Goal: Use online tool/utility: Utilize a website feature to perform a specific function

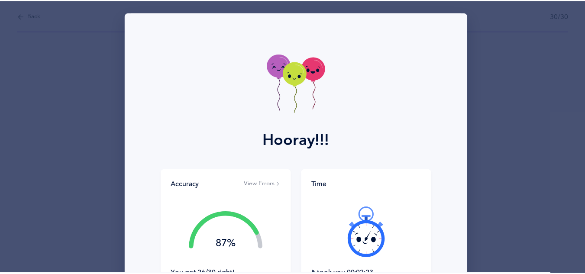
scroll to position [87, 0]
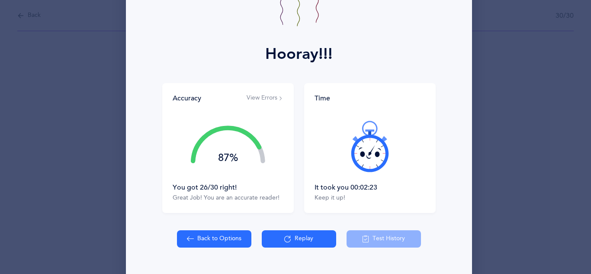
click at [218, 239] on button "Back to Options" at bounding box center [214, 238] width 74 height 17
select select "4"
select select "17"
select select "28"
select select "single"
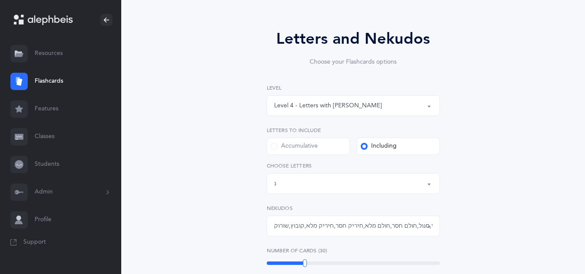
scroll to position [107, 0]
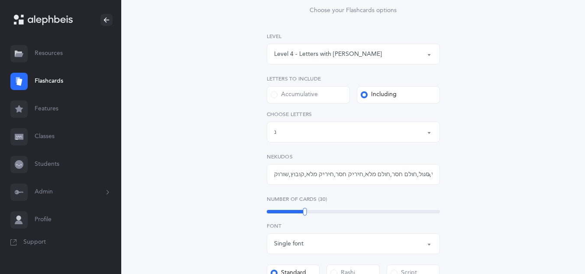
click at [388, 142] on button "Letters: נ" at bounding box center [353, 132] width 173 height 21
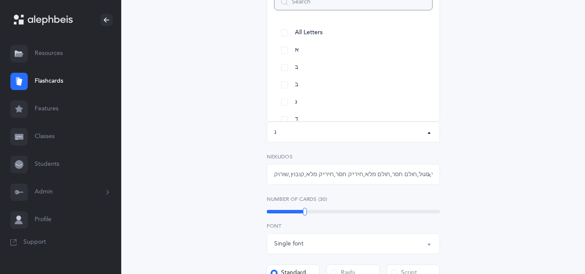
scroll to position [100, 0]
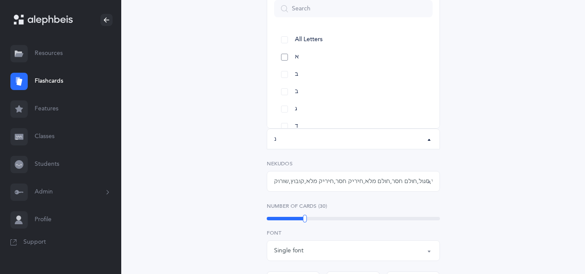
click at [283, 58] on link "א" at bounding box center [353, 56] width 158 height 17
select select "1"
click at [284, 74] on link "בּ" at bounding box center [353, 74] width 158 height 17
click at [285, 106] on link "ג" at bounding box center [353, 108] width 158 height 17
click at [283, 125] on link "ד" at bounding box center [353, 126] width 158 height 17
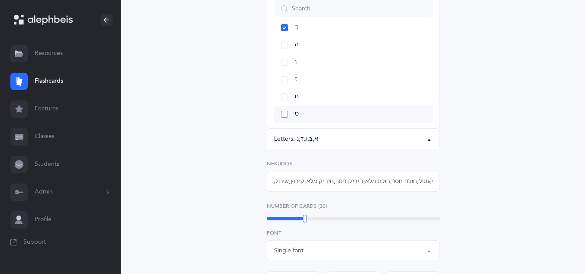
scroll to position [104, 0]
click at [284, 42] on link "ה" at bounding box center [353, 39] width 158 height 17
click at [285, 90] on link "ח" at bounding box center [353, 91] width 158 height 17
click at [284, 105] on link "ט" at bounding box center [353, 108] width 158 height 17
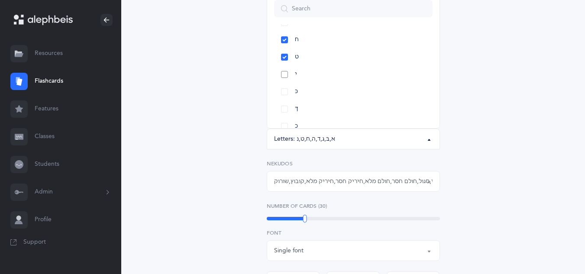
click at [282, 75] on link "י" at bounding box center [353, 74] width 158 height 17
click at [283, 90] on link "כּ" at bounding box center [353, 91] width 158 height 17
click at [284, 56] on link "ל" at bounding box center [353, 56] width 158 height 17
click at [284, 71] on link "מ" at bounding box center [353, 74] width 158 height 17
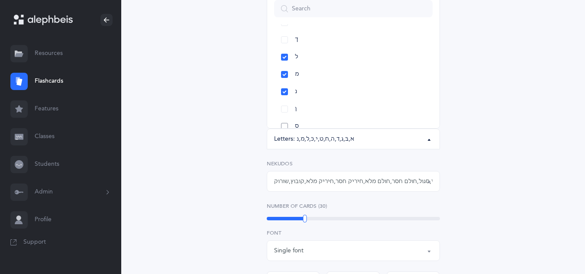
click at [283, 124] on link "ס" at bounding box center [353, 126] width 158 height 17
click at [284, 93] on link "נ" at bounding box center [353, 91] width 158 height 17
click at [283, 76] on link "פּ" at bounding box center [353, 74] width 158 height 17
click at [286, 91] on link "פ" at bounding box center [353, 91] width 158 height 17
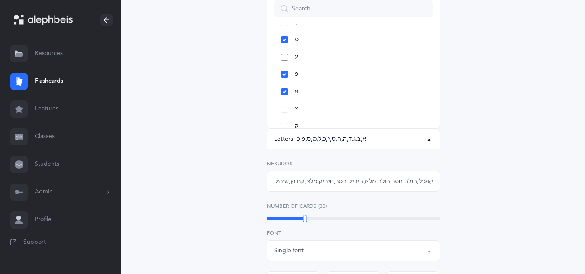
click at [283, 58] on link "ע" at bounding box center [353, 56] width 158 height 17
click at [283, 105] on link "צ" at bounding box center [353, 108] width 158 height 17
click at [315, 184] on div "קמץ , פתח , צירי , סגול , חולם חסר , חולם מלא , חיריק חסר , חיריק מלא , קובוץ ,…" at bounding box center [353, 181] width 158 height 9
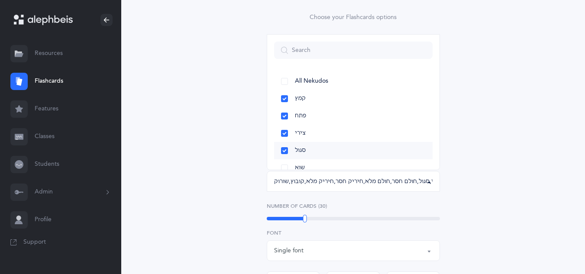
click at [284, 150] on link "סגול" at bounding box center [353, 150] width 158 height 17
click at [282, 134] on link "צירי" at bounding box center [353, 133] width 158 height 17
click at [282, 116] on link "פתח" at bounding box center [353, 115] width 158 height 17
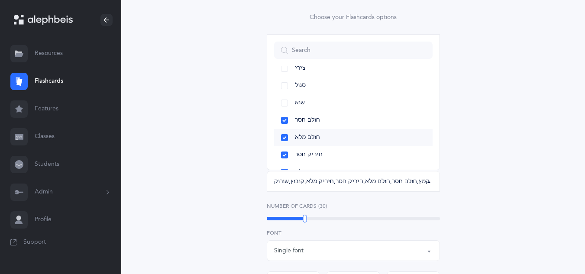
scroll to position [69, 0]
click at [286, 116] on link "חולם חסר" at bounding box center [353, 115] width 158 height 17
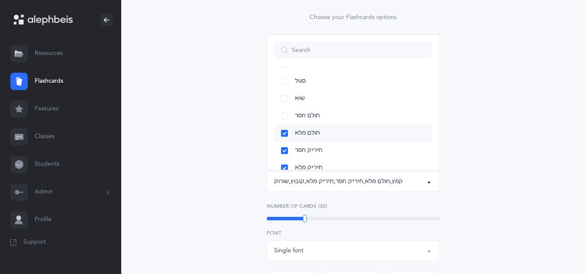
click at [285, 132] on link "חולם מלא" at bounding box center [353, 133] width 158 height 17
click at [282, 148] on link "חיריק חסר" at bounding box center [353, 150] width 158 height 17
drag, startPoint x: 285, startPoint y: 166, endPoint x: 327, endPoint y: 157, distance: 43.0
click at [285, 166] on link "חיריק מלא" at bounding box center [353, 167] width 158 height 17
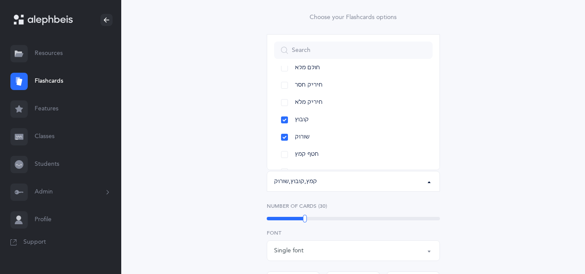
scroll to position [138, 0]
click at [286, 116] on link "קובוץ" at bounding box center [353, 115] width 158 height 17
click at [283, 132] on link "שורוק" at bounding box center [353, 133] width 158 height 17
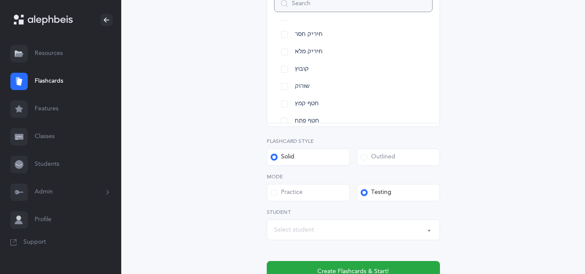
scroll to position [303, 0]
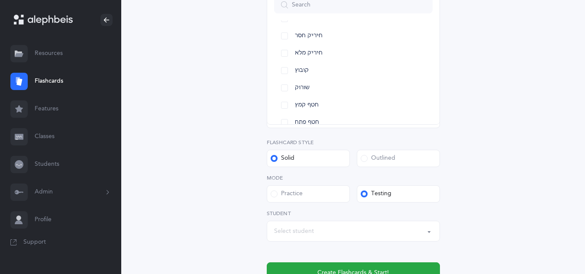
click at [477, 141] on div "Letters and Nekudos Choose your Flashcards options Level 1 - Letters only Level…" at bounding box center [353, 36] width 395 height 562
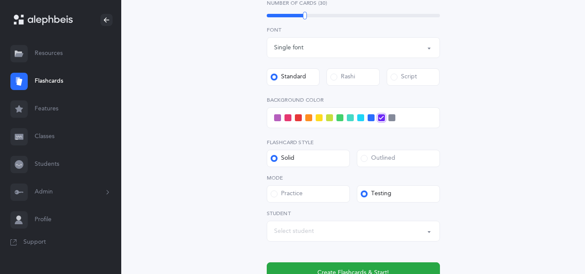
click at [371, 118] on span at bounding box center [370, 117] width 7 height 7
click at [0, 0] on input "checkbox" at bounding box center [0, 0] width 0 height 0
click at [359, 117] on span at bounding box center [360, 117] width 7 height 7
click at [0, 0] on input "checkbox" at bounding box center [0, 0] width 0 height 0
click at [318, 267] on button "Create Flashcards & Start!" at bounding box center [353, 272] width 173 height 21
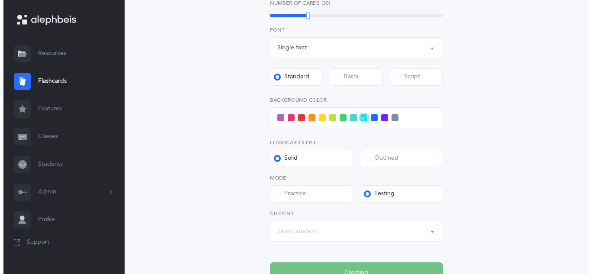
scroll to position [0, 0]
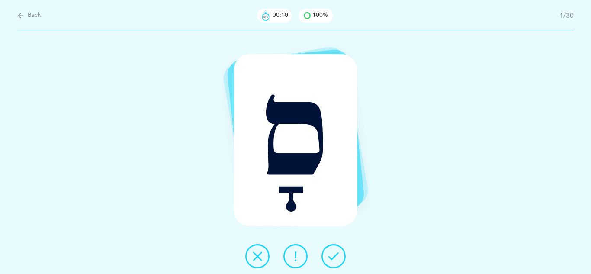
click at [334, 256] on icon at bounding box center [333, 256] width 10 height 10
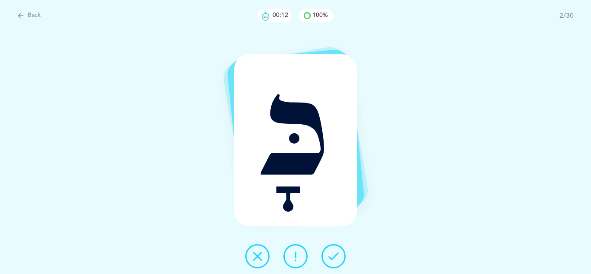
click at [334, 256] on icon at bounding box center [333, 256] width 10 height 10
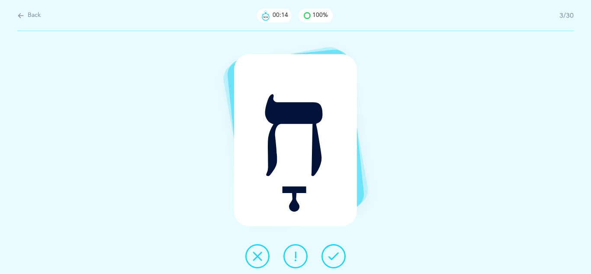
click at [334, 256] on icon at bounding box center [333, 256] width 10 height 10
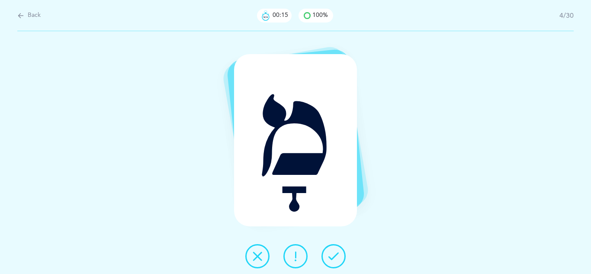
click at [334, 256] on icon at bounding box center [333, 256] width 10 height 10
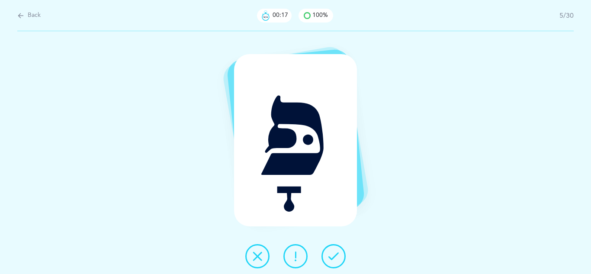
click at [334, 256] on icon at bounding box center [333, 256] width 10 height 10
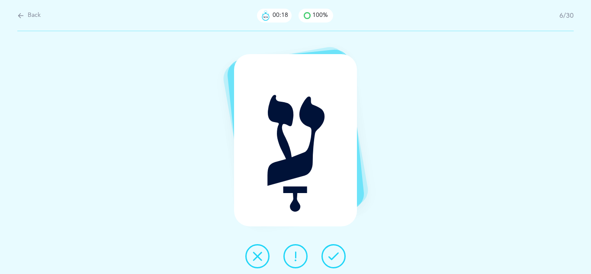
click at [334, 256] on icon at bounding box center [333, 256] width 10 height 10
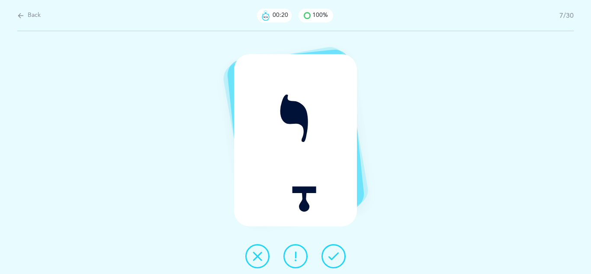
click at [334, 256] on icon at bounding box center [333, 256] width 10 height 10
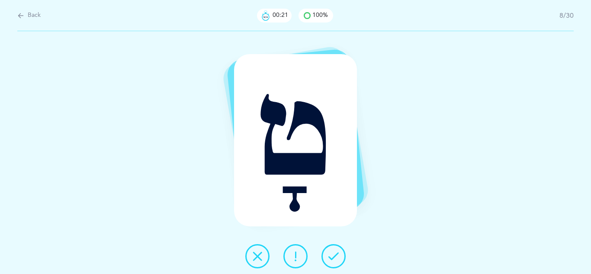
click at [334, 256] on icon at bounding box center [333, 256] width 10 height 10
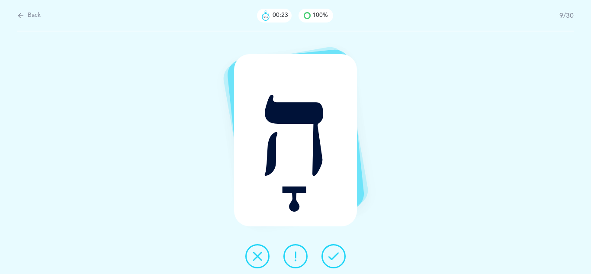
click at [334, 256] on icon at bounding box center [333, 256] width 10 height 10
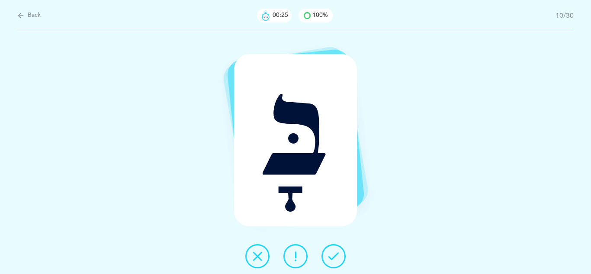
click at [334, 256] on icon at bounding box center [333, 256] width 10 height 10
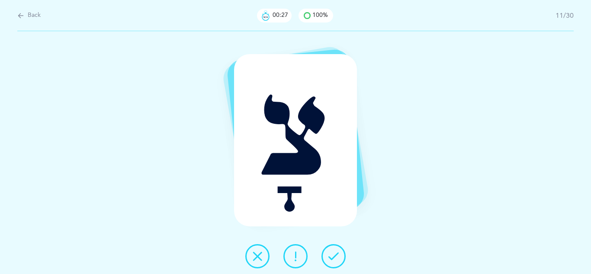
click at [334, 256] on icon at bounding box center [333, 256] width 10 height 10
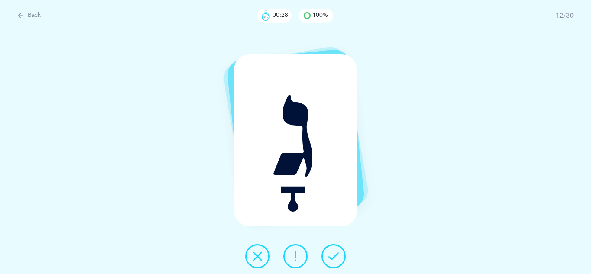
click at [334, 256] on icon at bounding box center [333, 256] width 10 height 10
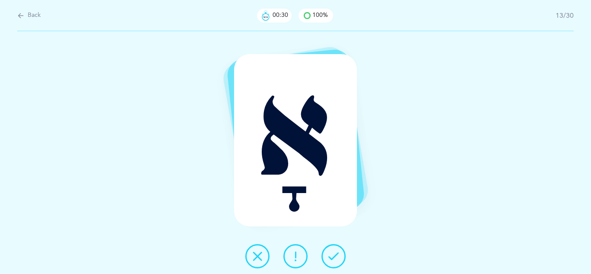
click at [334, 256] on icon at bounding box center [333, 256] width 10 height 10
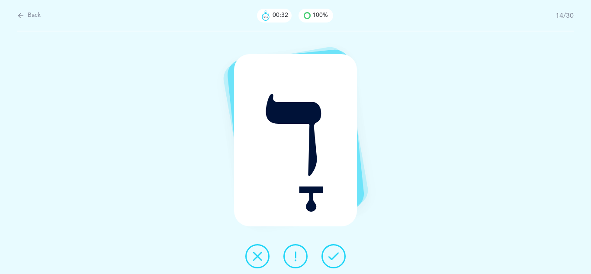
click at [334, 256] on icon at bounding box center [333, 256] width 10 height 10
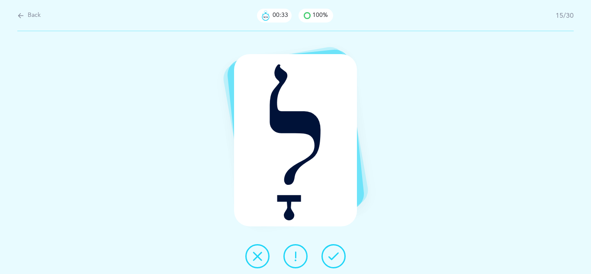
click at [334, 256] on icon at bounding box center [333, 256] width 10 height 10
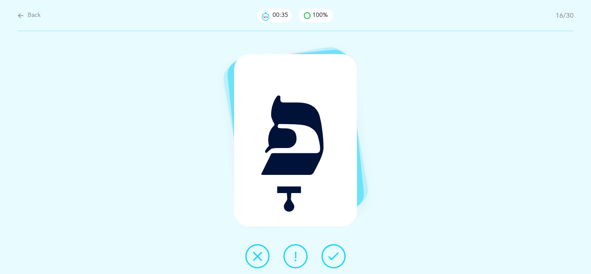
click at [334, 256] on icon at bounding box center [333, 256] width 10 height 10
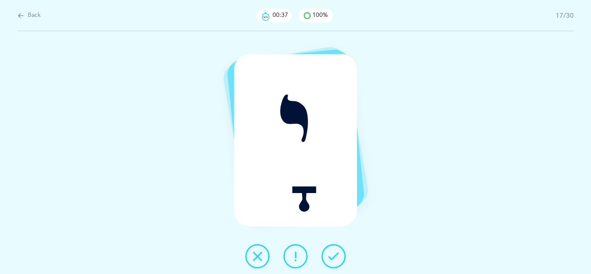
click at [334, 256] on icon at bounding box center [333, 256] width 10 height 10
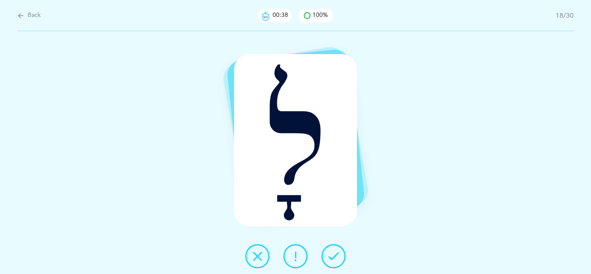
click at [334, 256] on icon at bounding box center [333, 256] width 10 height 10
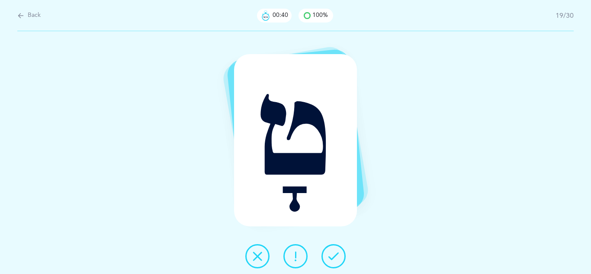
click at [334, 256] on icon at bounding box center [333, 256] width 10 height 10
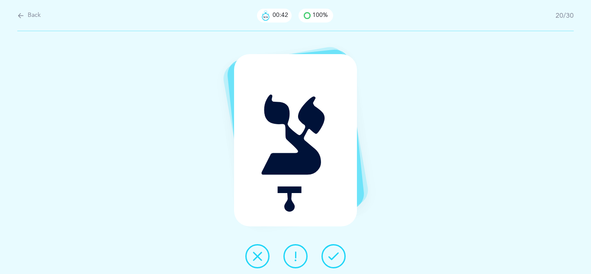
click at [334, 256] on icon at bounding box center [333, 256] width 10 height 10
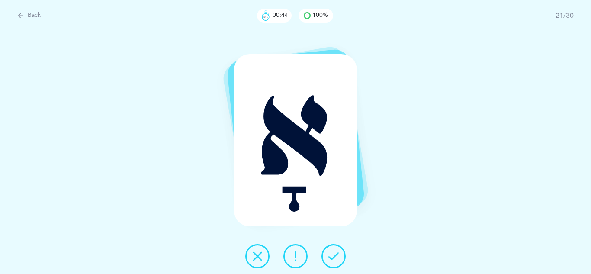
click at [334, 256] on icon at bounding box center [333, 256] width 10 height 10
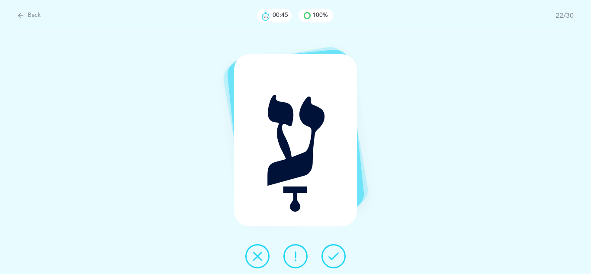
click at [334, 256] on icon at bounding box center [333, 256] width 10 height 10
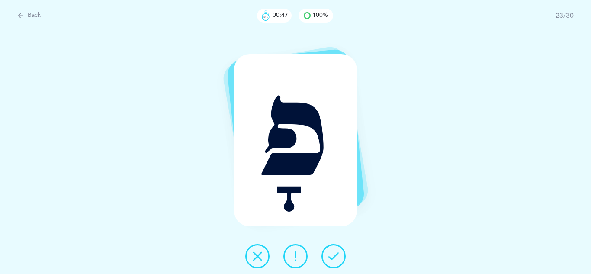
click at [334, 256] on icon at bounding box center [333, 256] width 10 height 10
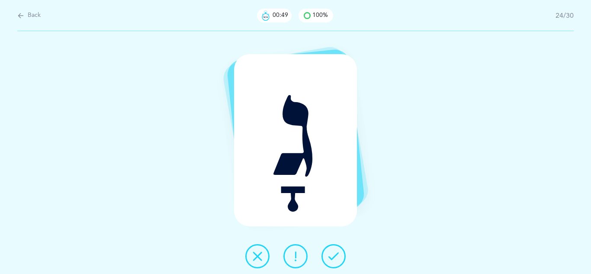
click at [334, 256] on icon at bounding box center [333, 256] width 10 height 10
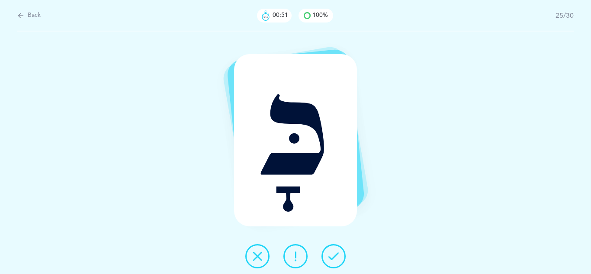
click at [334, 256] on icon at bounding box center [333, 256] width 10 height 10
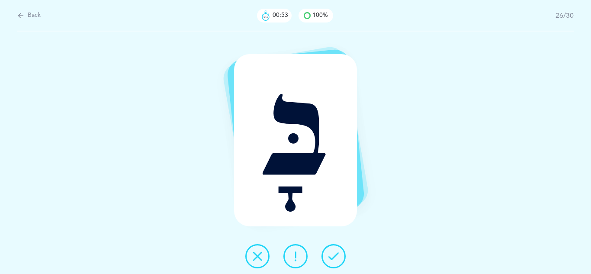
click at [334, 256] on icon at bounding box center [333, 256] width 10 height 10
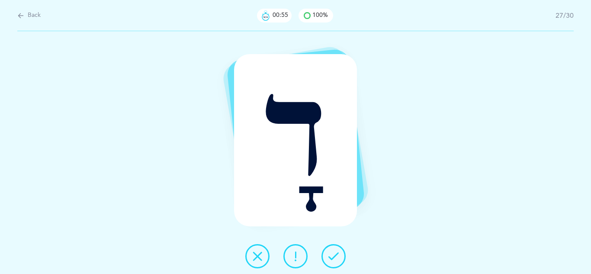
click at [334, 256] on icon at bounding box center [333, 256] width 10 height 10
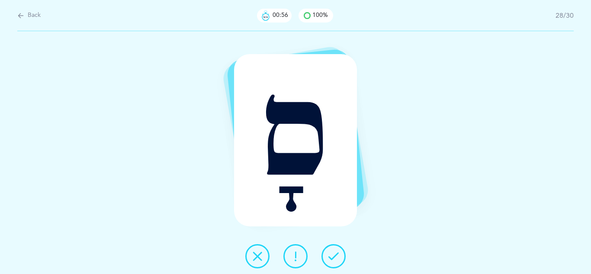
click at [334, 256] on icon at bounding box center [333, 256] width 10 height 10
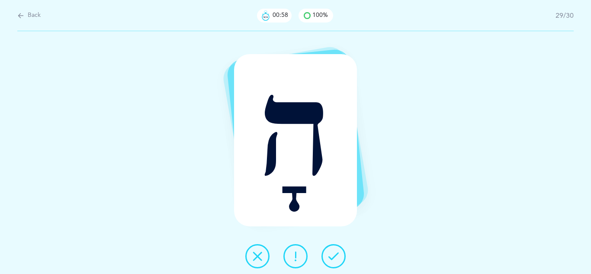
click at [334, 256] on icon at bounding box center [333, 256] width 10 height 10
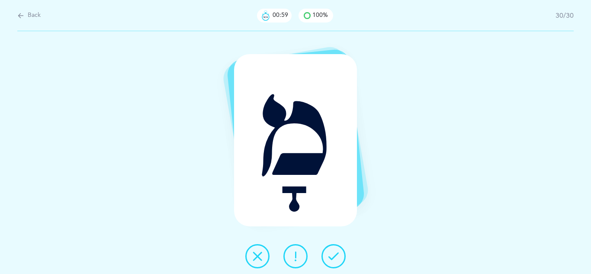
click at [334, 256] on icon at bounding box center [333, 256] width 10 height 10
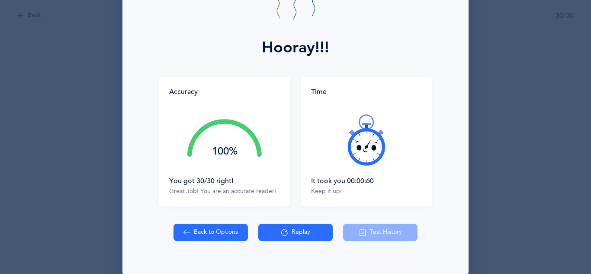
scroll to position [95, 0]
